Goal: Task Accomplishment & Management: Complete application form

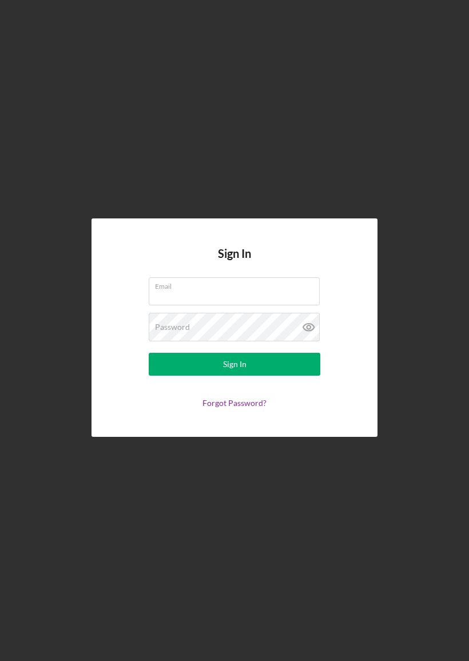
click at [267, 292] on input "Email" at bounding box center [234, 290] width 171 height 27
type input "[EMAIL_ADDRESS][DOMAIN_NAME]"
click at [234, 364] on button "Sign In" at bounding box center [235, 364] width 172 height 23
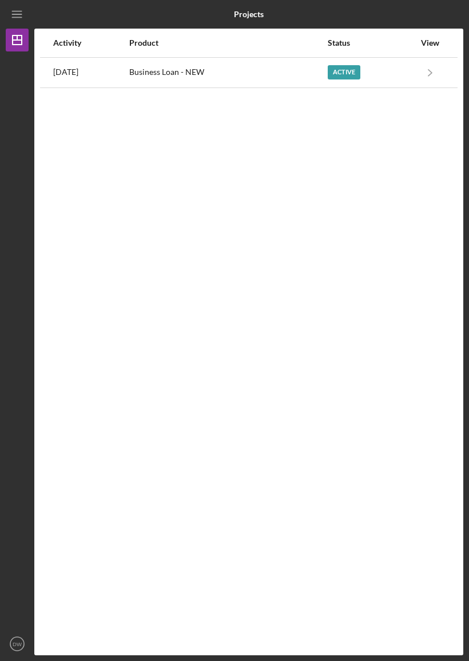
click at [403, 72] on div "Active" at bounding box center [371, 72] width 87 height 29
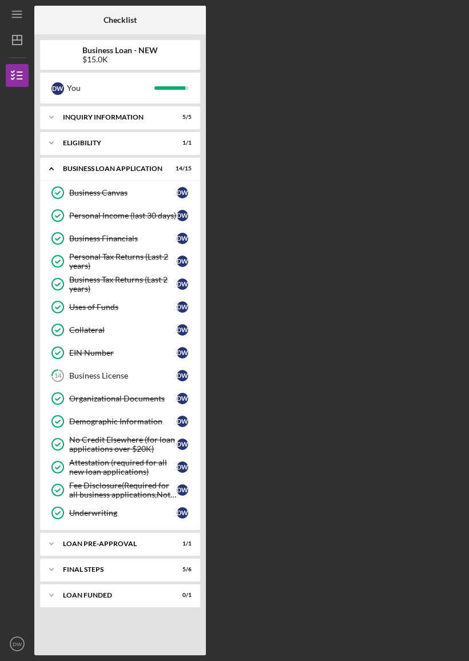
click at [59, 571] on icon "Icon/Expander" at bounding box center [51, 569] width 23 height 23
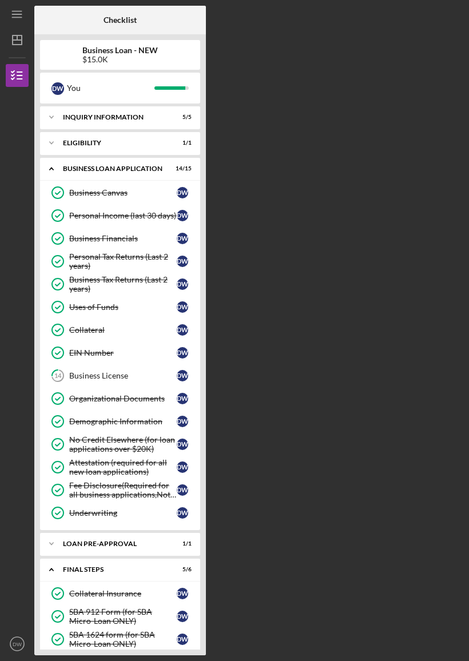
click at [51, 113] on icon "Icon/Expander" at bounding box center [51, 117] width 23 height 23
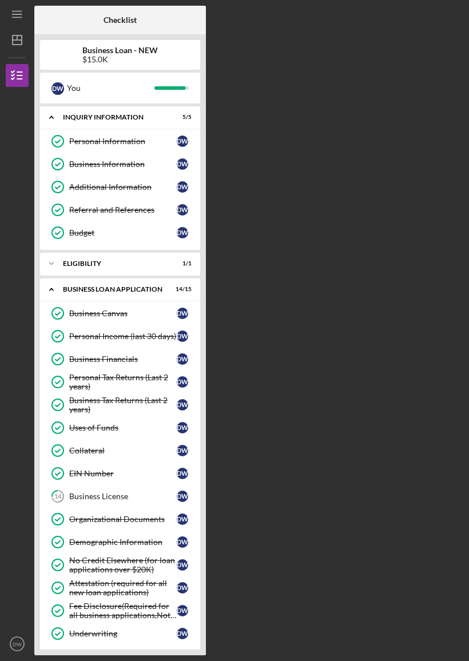
click at [126, 130] on link "Personal Information Personal Information D W" at bounding box center [120, 141] width 149 height 23
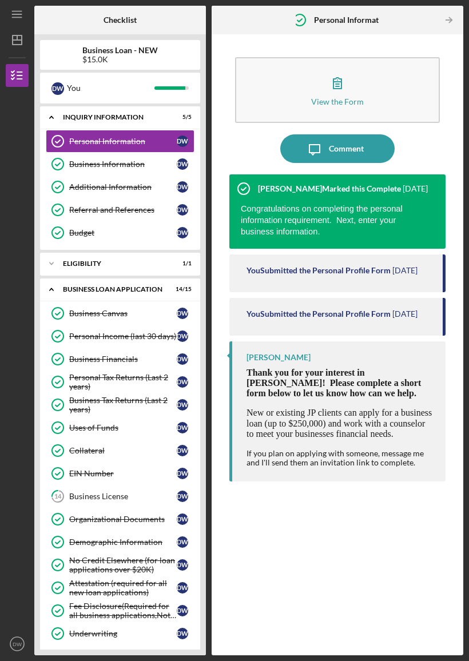
click at [129, 177] on link "Additional Information Additional Information D W" at bounding box center [120, 187] width 149 height 23
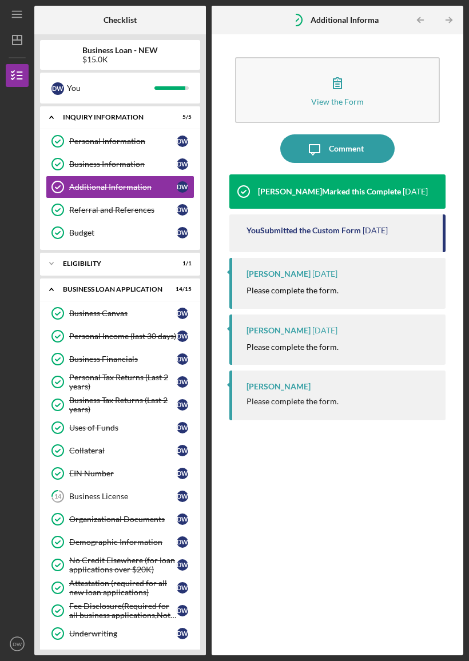
click at [130, 168] on div "Business Information" at bounding box center [123, 164] width 108 height 9
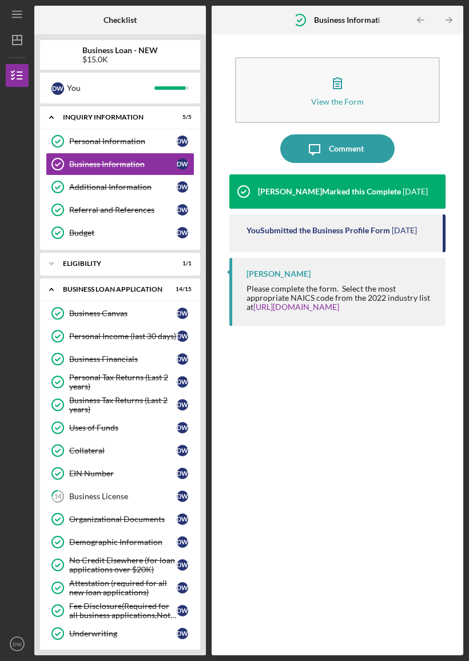
click at [116, 208] on div "Referral and References" at bounding box center [123, 209] width 108 height 9
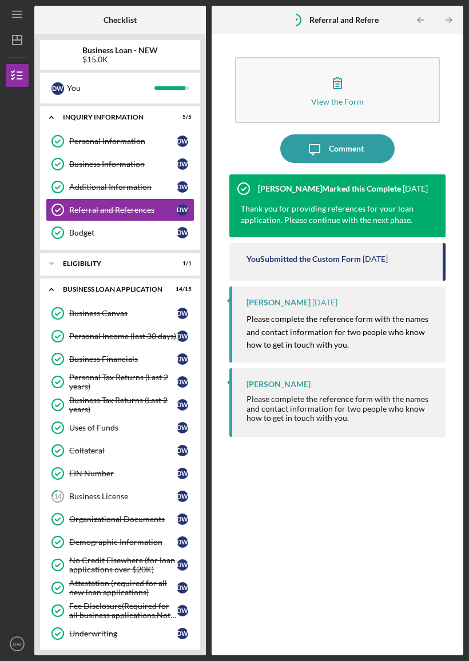
click at [123, 229] on div "Budget" at bounding box center [123, 232] width 108 height 9
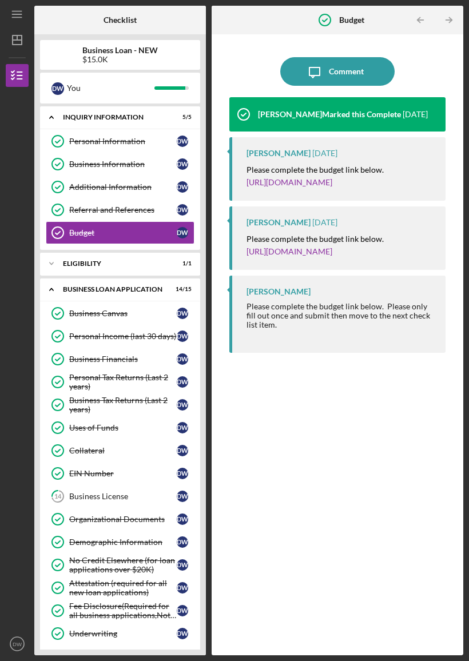
click at [78, 501] on link "14 Business License D W" at bounding box center [120, 496] width 149 height 23
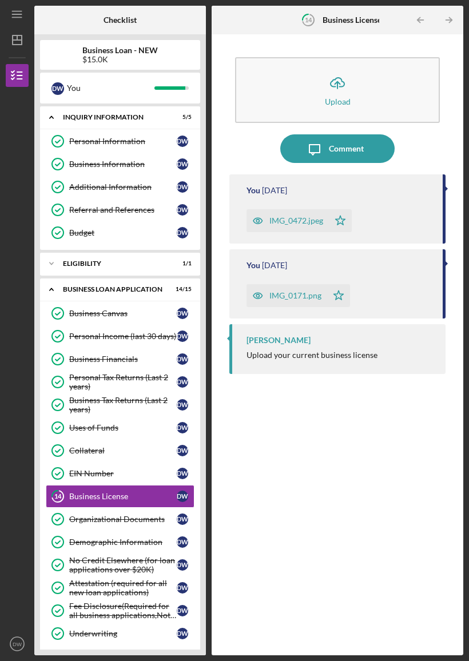
click at [122, 140] on div "Personal Information" at bounding box center [123, 141] width 108 height 9
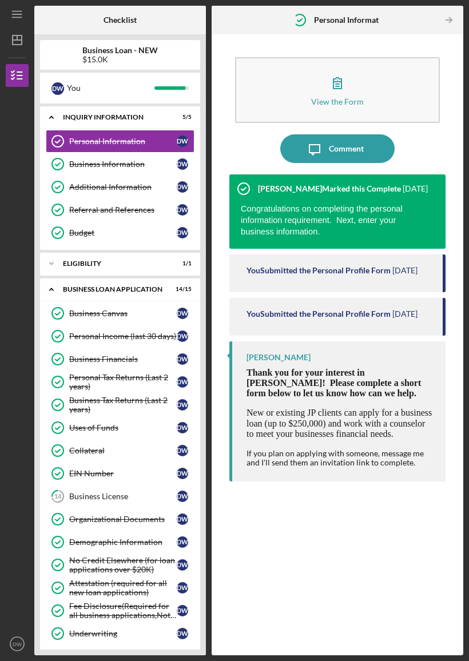
click at [305, 270] on div "You Submitted the Personal Profile Form" at bounding box center [318, 270] width 144 height 9
click at [313, 272] on div "You Submitted the Personal Profile Form" at bounding box center [318, 270] width 144 height 9
click at [123, 166] on div "Business Information" at bounding box center [123, 164] width 108 height 9
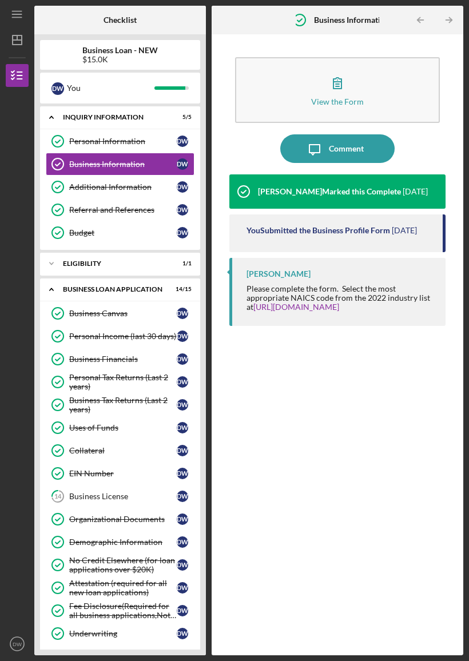
click at [134, 186] on div "Additional Information" at bounding box center [123, 186] width 108 height 9
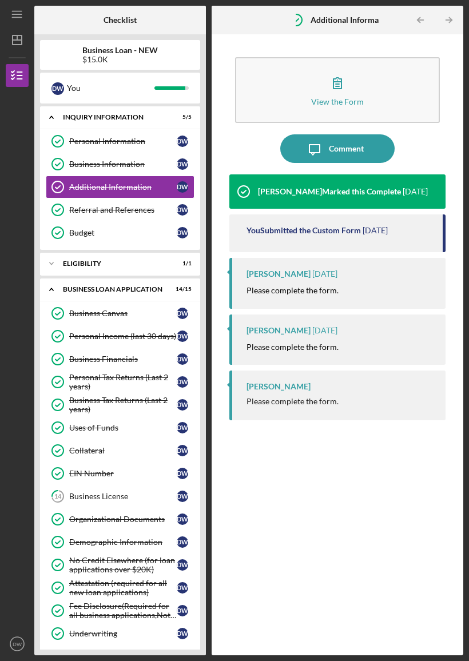
click at [309, 296] on p "Please complete the form." at bounding box center [292, 290] width 92 height 13
click at [285, 369] on div "[PERSON_NAME] Marked this Complete [DATE] You Submitted the Custom Form [DATE] …" at bounding box center [337, 406] width 216 height 464
click at [296, 411] on div "[PERSON_NAME] Please complete the form." at bounding box center [337, 396] width 216 height 50
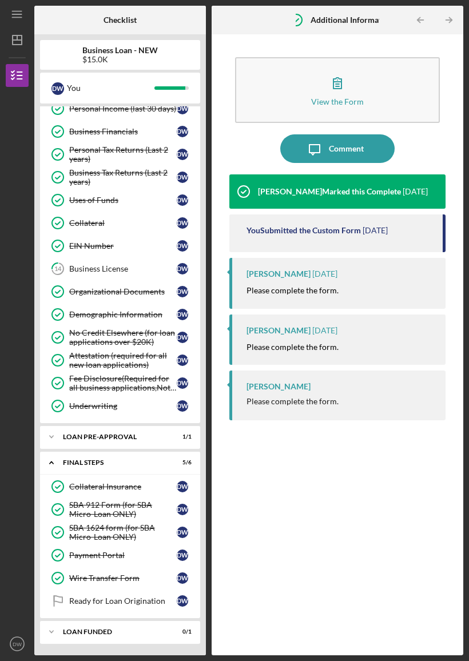
scroll to position [228, 0]
